Goal: Navigation & Orientation: Go to known website

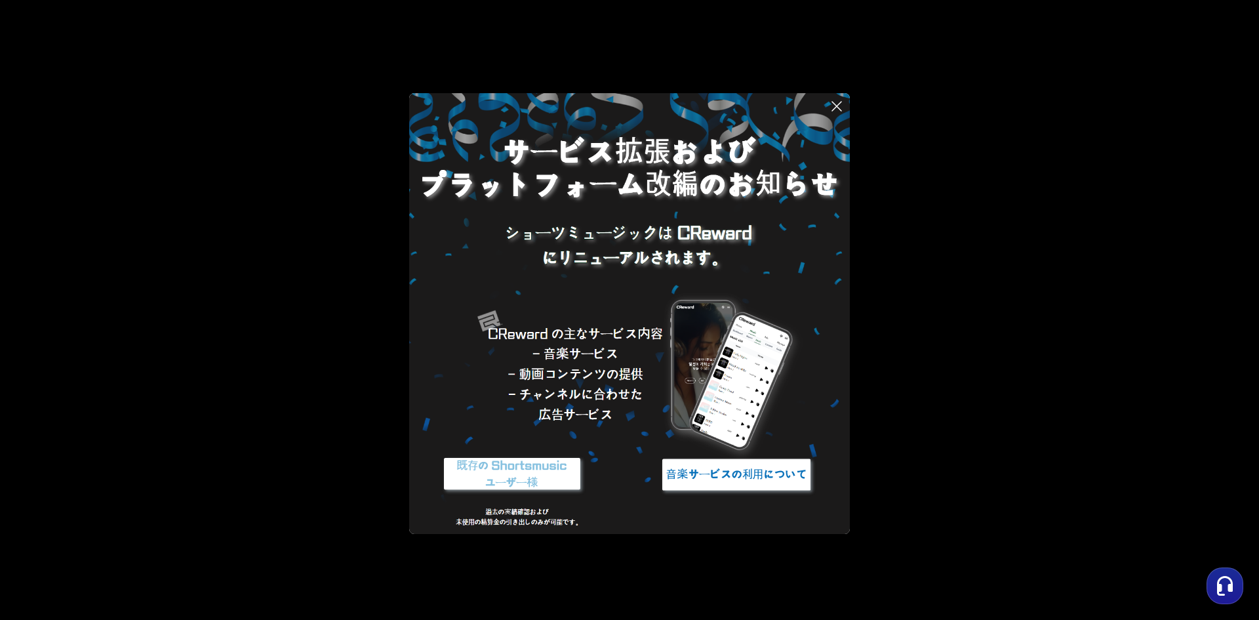
click at [524, 476] on img at bounding box center [736, 474] width 164 height 49
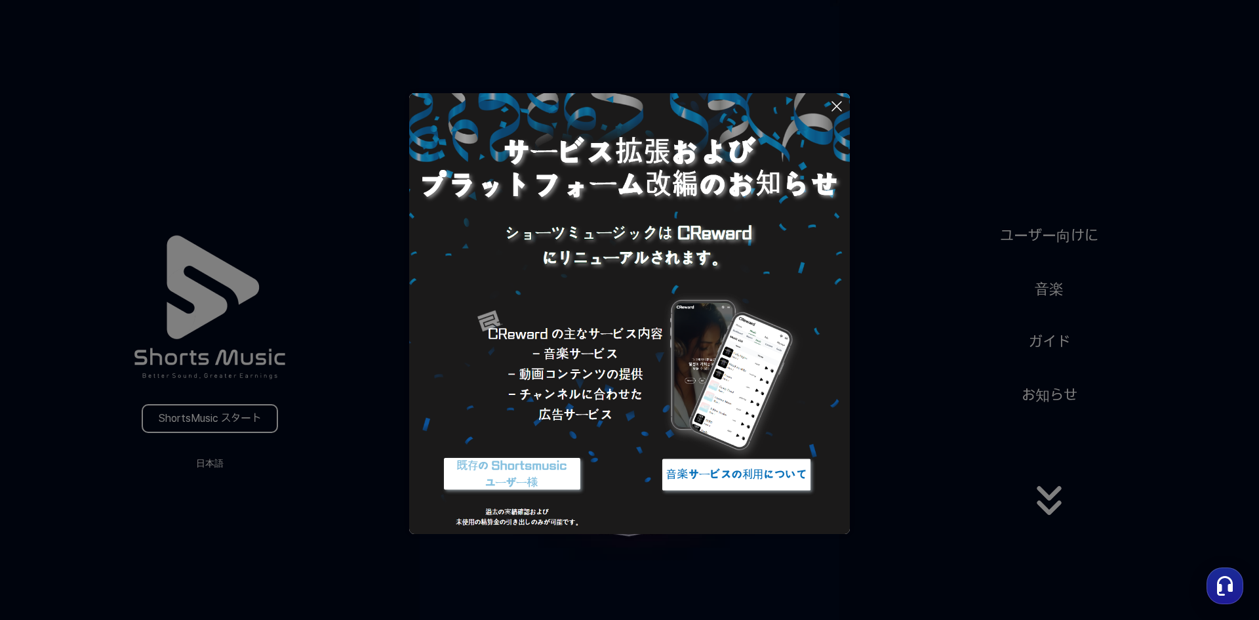
click at [192, 416] on button at bounding box center [629, 310] width 1259 height 620
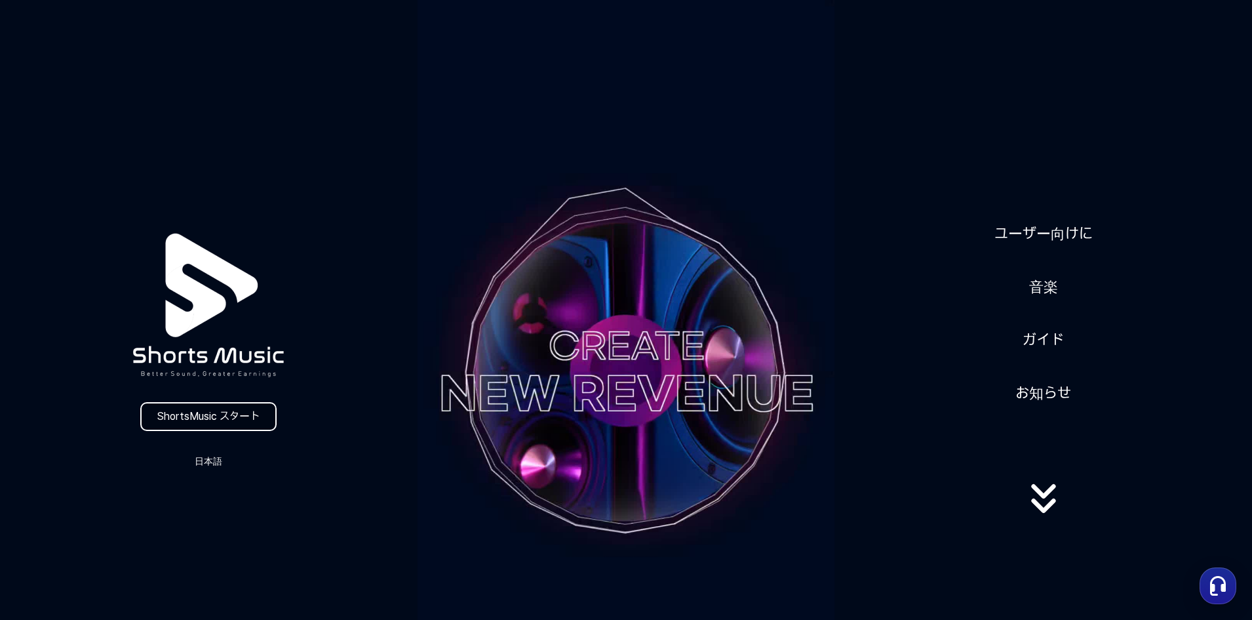
click at [211, 414] on link "ShortsMusic スタート" at bounding box center [208, 416] width 136 height 29
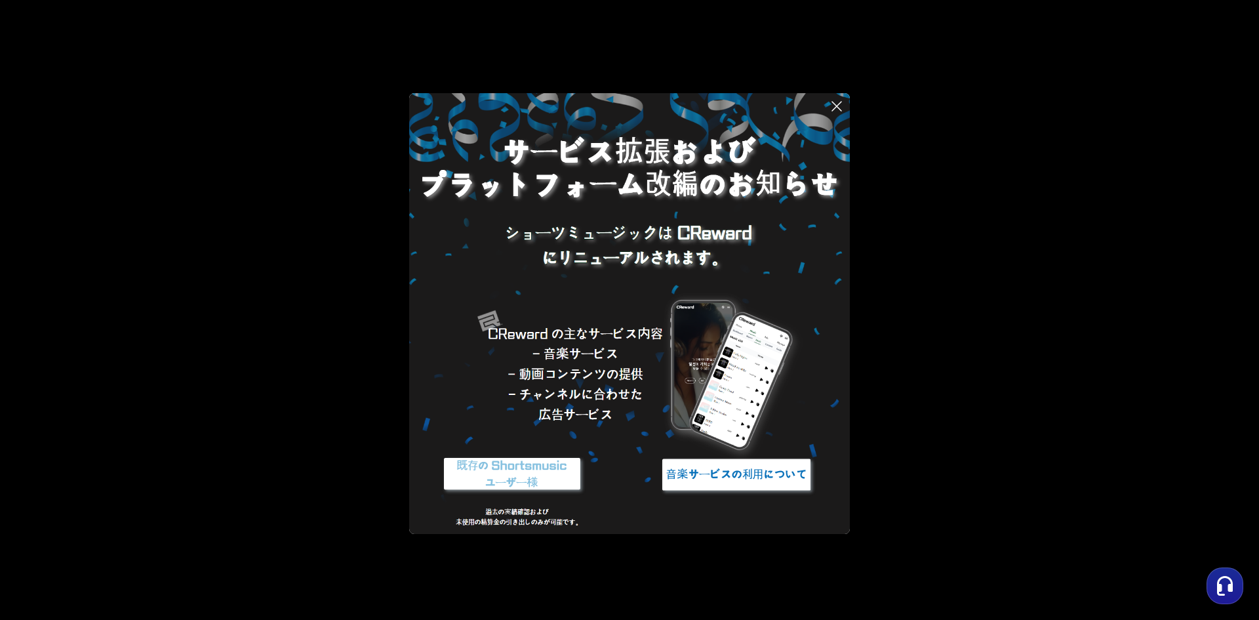
click at [745, 467] on img at bounding box center [736, 474] width 164 height 49
